Goal: Entertainment & Leisure: Consume media (video, audio)

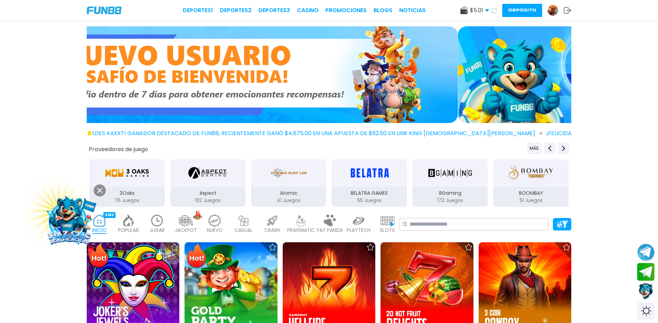
click at [100, 191] on use at bounding box center [99, 190] width 5 height 5
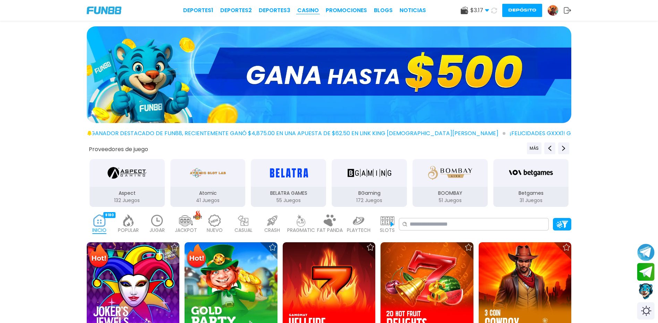
click at [302, 9] on link "CASINO" at bounding box center [308, 10] width 22 height 8
click at [303, 227] on p "PRAGMATIC" at bounding box center [301, 230] width 28 height 7
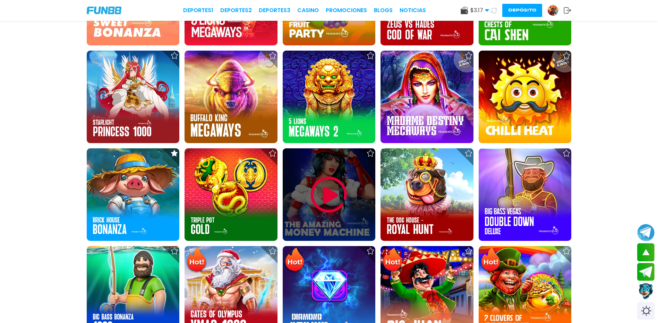
scroll to position [694, 0]
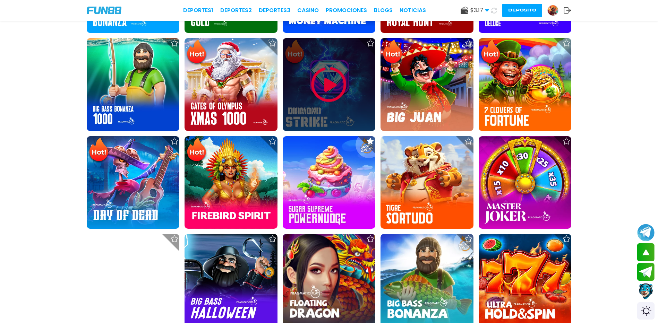
click at [341, 97] on img at bounding box center [329, 85] width 42 height 42
